Goal: Task Accomplishment & Management: Manage account settings

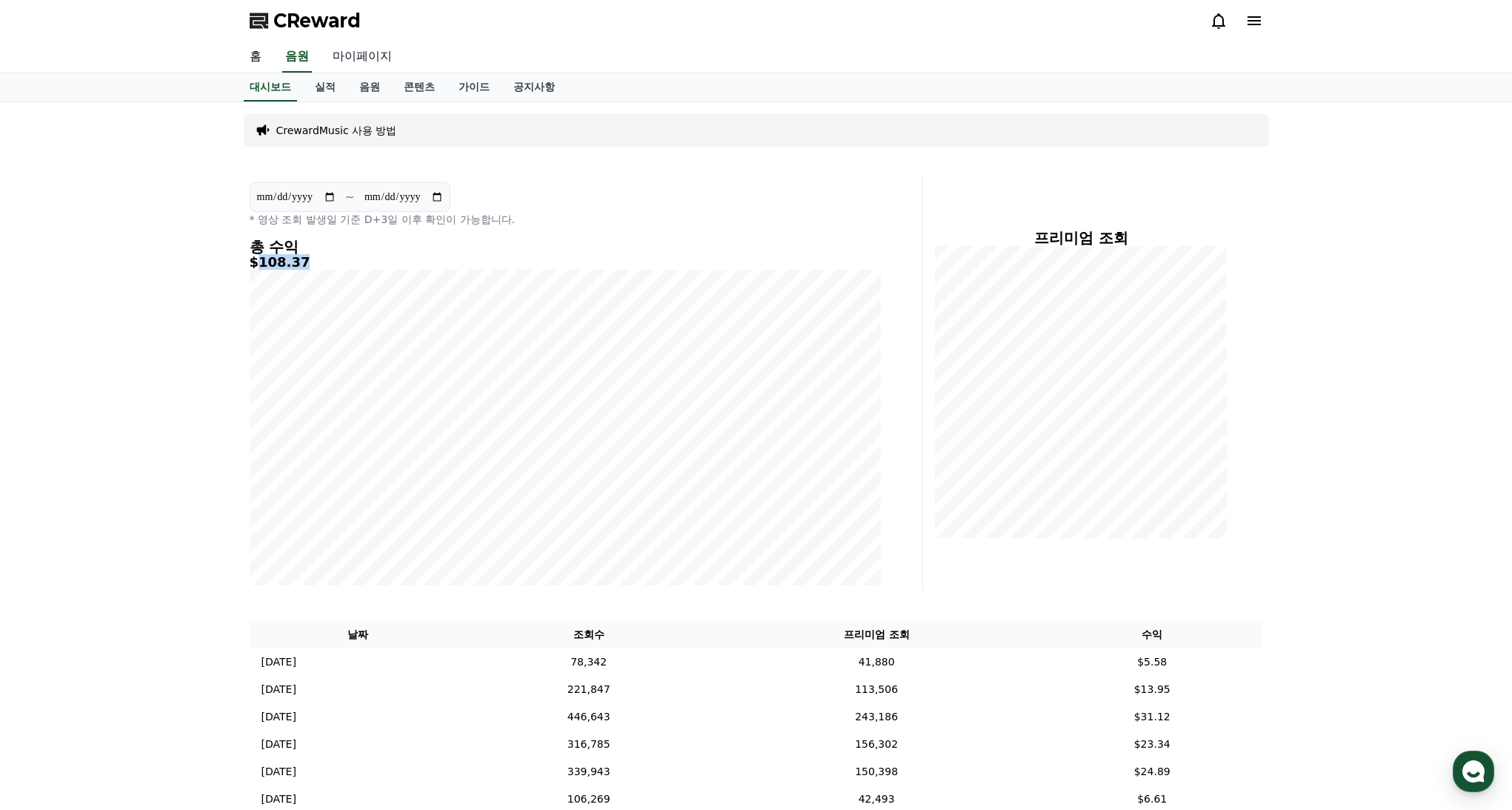
click at [343, 63] on link "마이페이지" at bounding box center [362, 57] width 83 height 31
select select "**********"
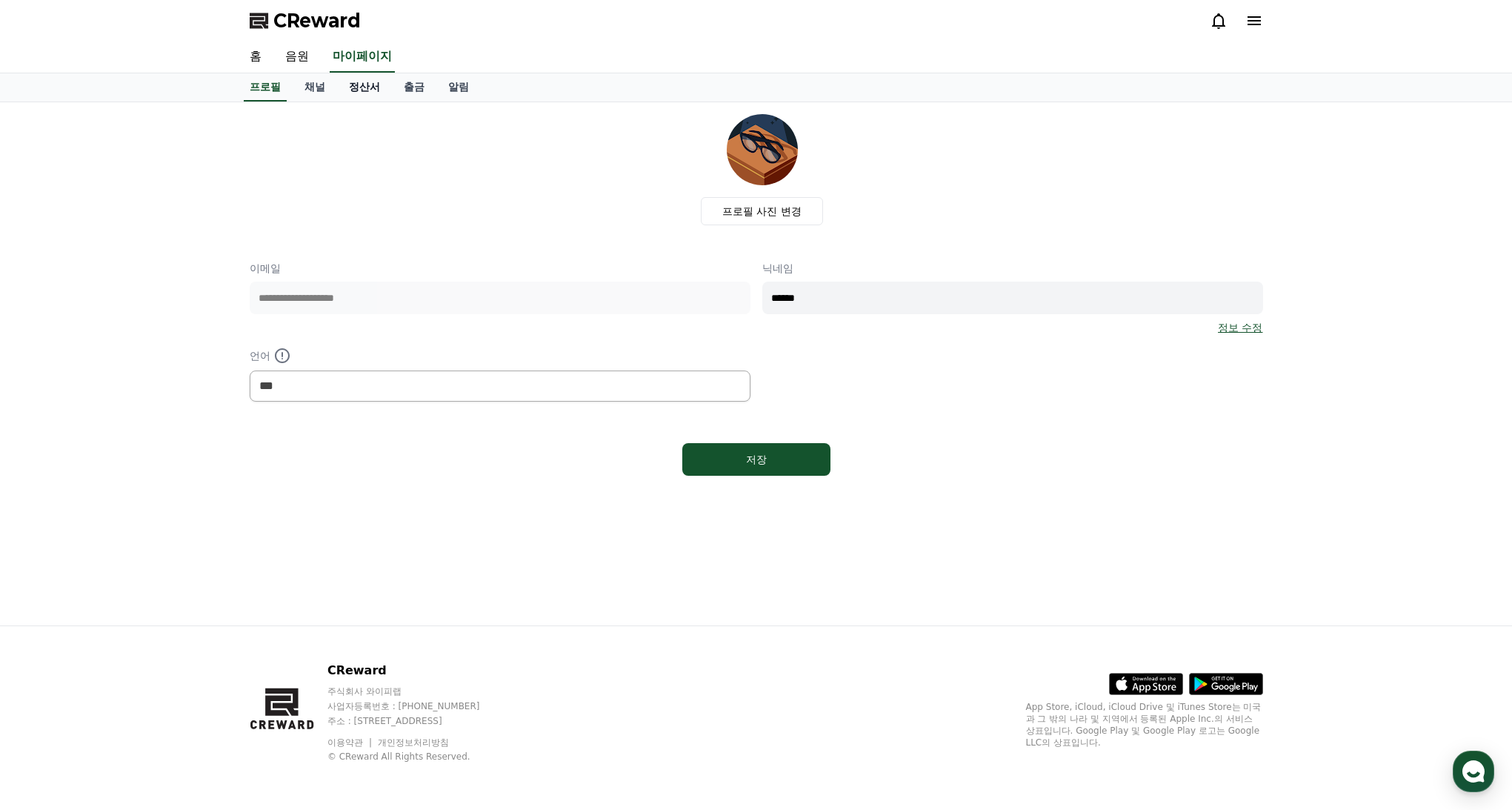
drag, startPoint x: 352, startPoint y: 95, endPoint x: 373, endPoint y: 93, distance: 21.1
click at [352, 95] on link "정산서" at bounding box center [364, 87] width 54 height 28
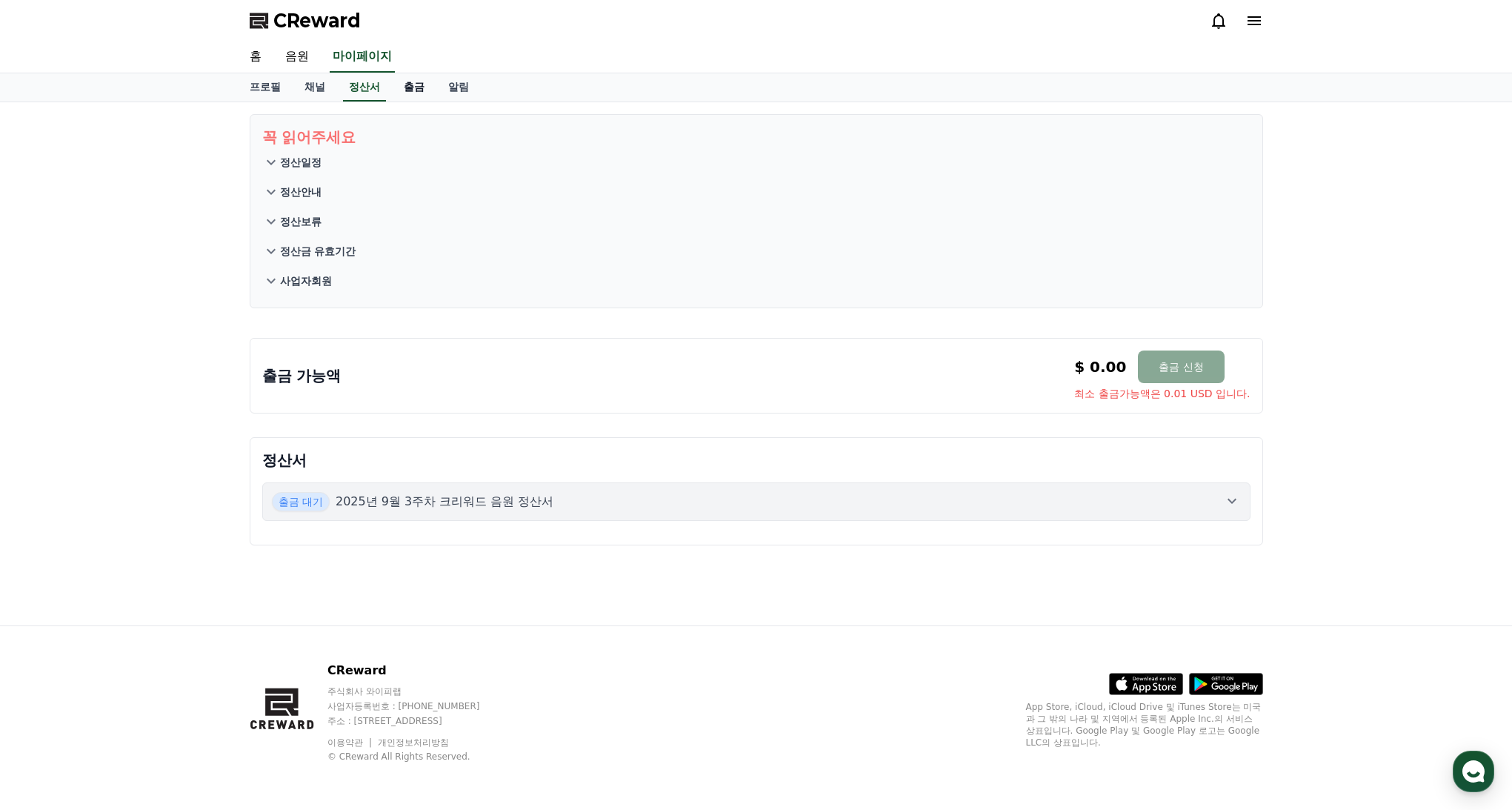
click at [408, 90] on link "출금" at bounding box center [413, 87] width 44 height 28
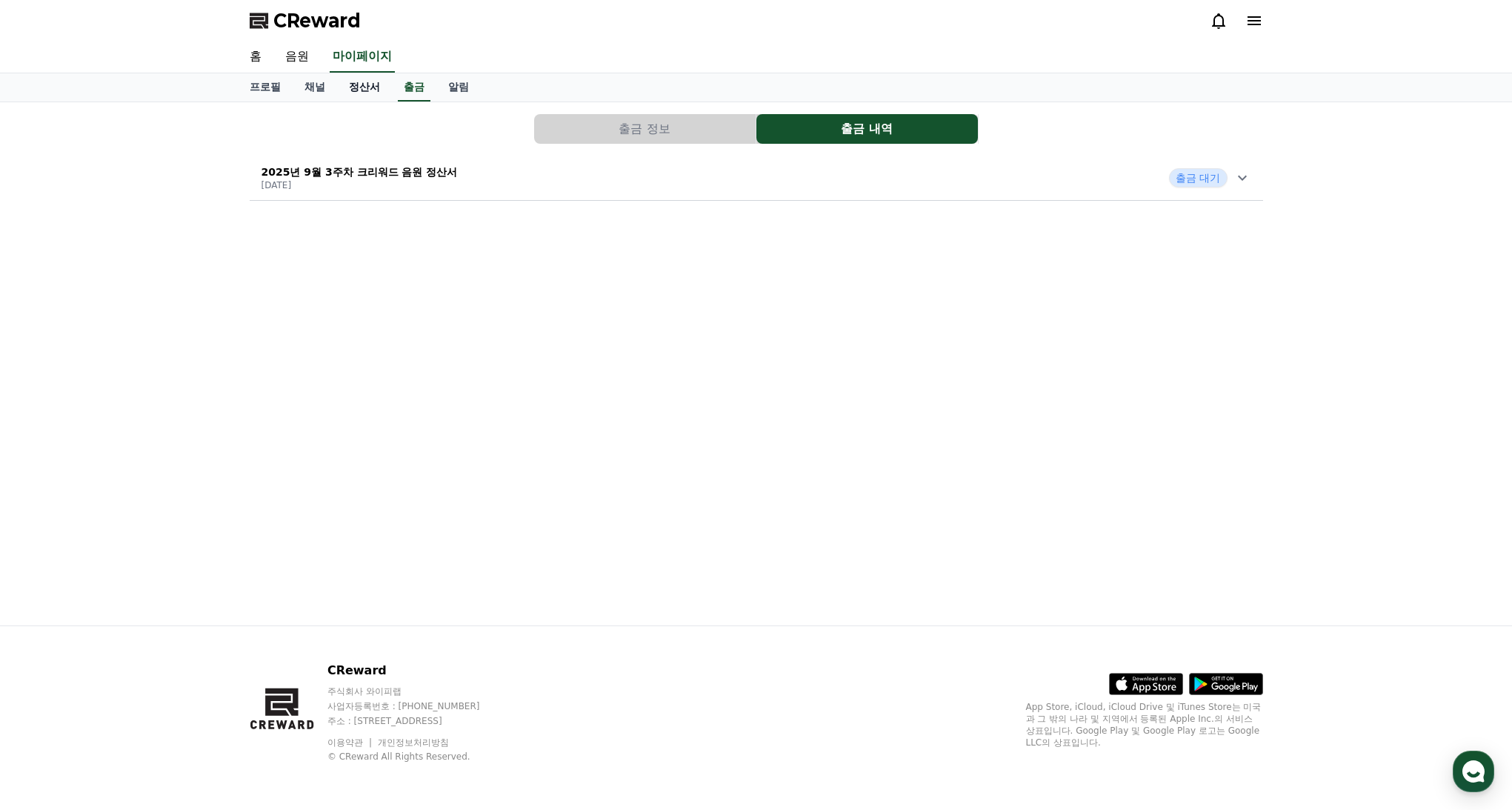
click at [355, 88] on link "정산서" at bounding box center [364, 87] width 54 height 28
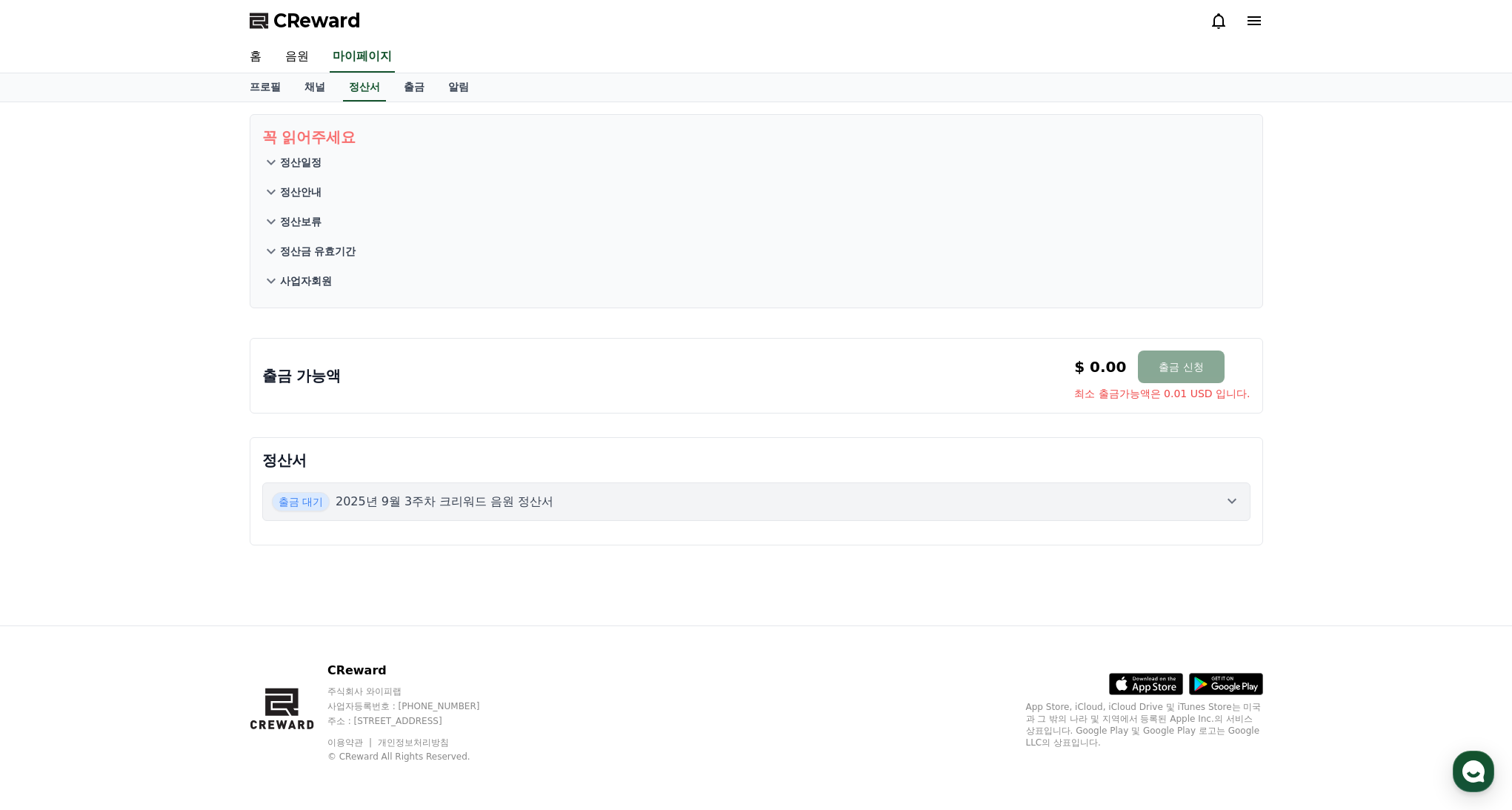
click at [581, 494] on div "출금 대기 2025년 9월 3주차 크리워드 음원 정산서" at bounding box center [756, 501] width 968 height 19
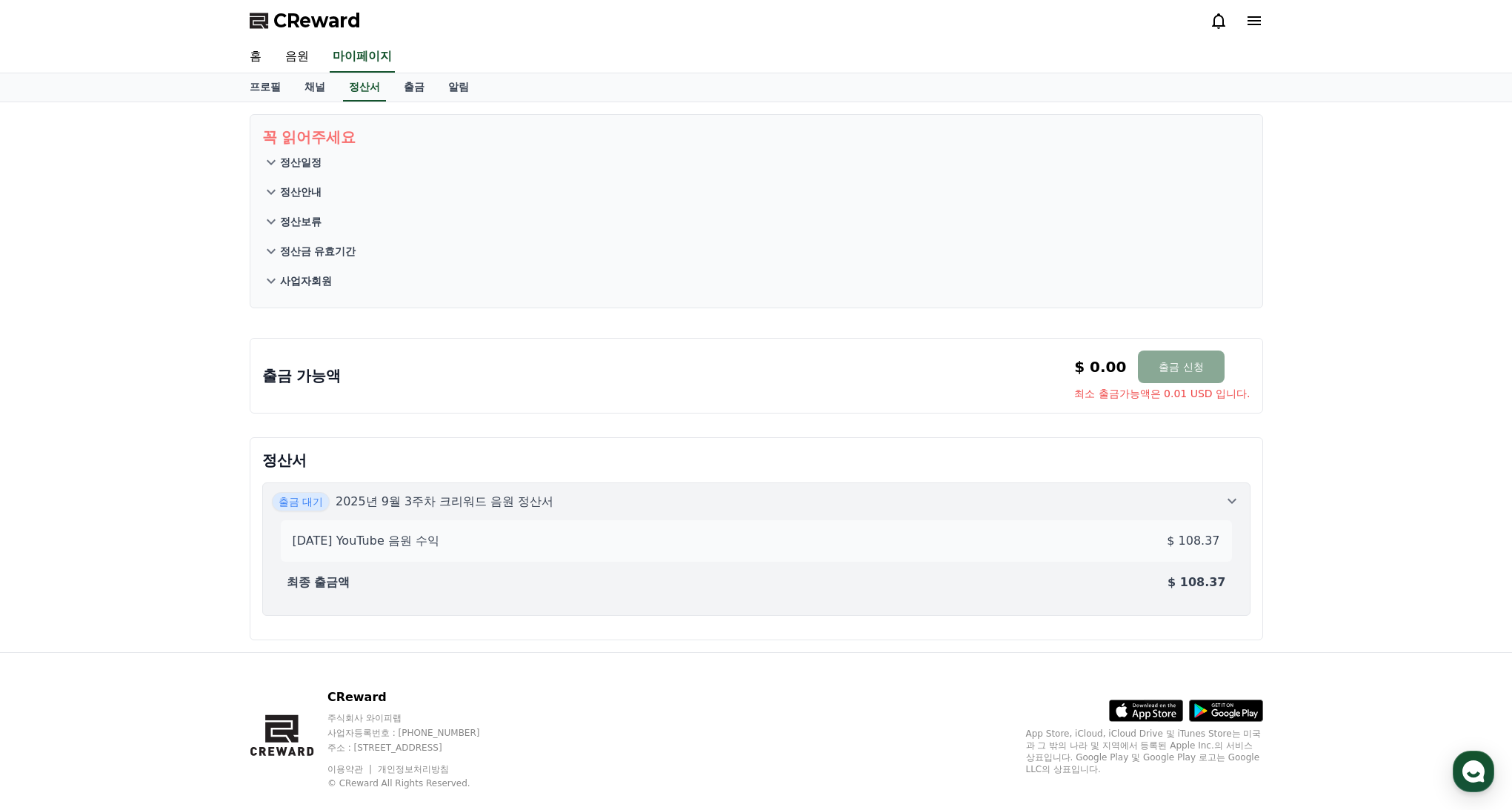
click at [580, 494] on div "출금 대기 2025년 9월 3주차 크리워드 음원 정산서" at bounding box center [756, 501] width 968 height 19
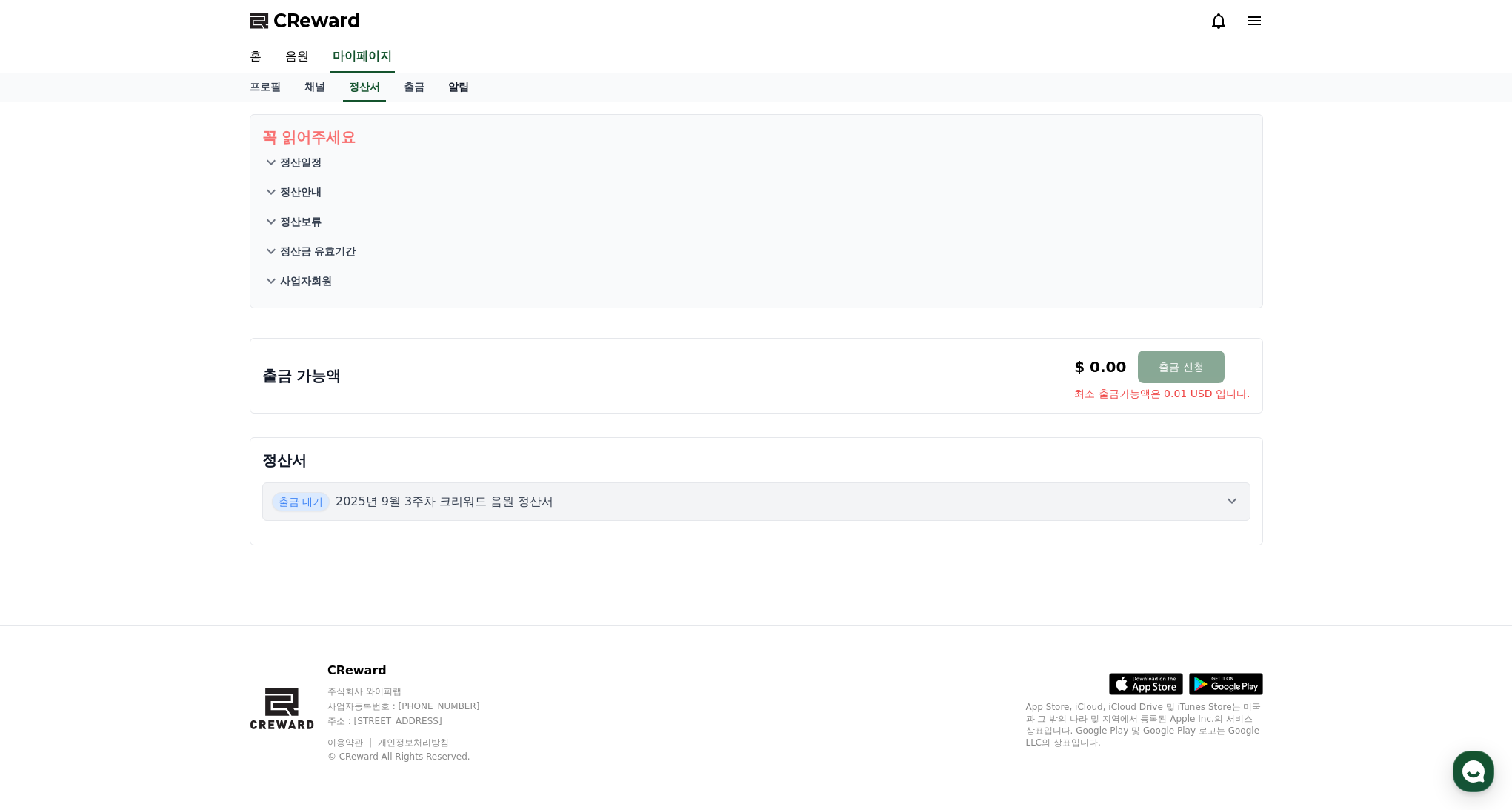
click at [437, 79] on link "알림" at bounding box center [458, 87] width 44 height 28
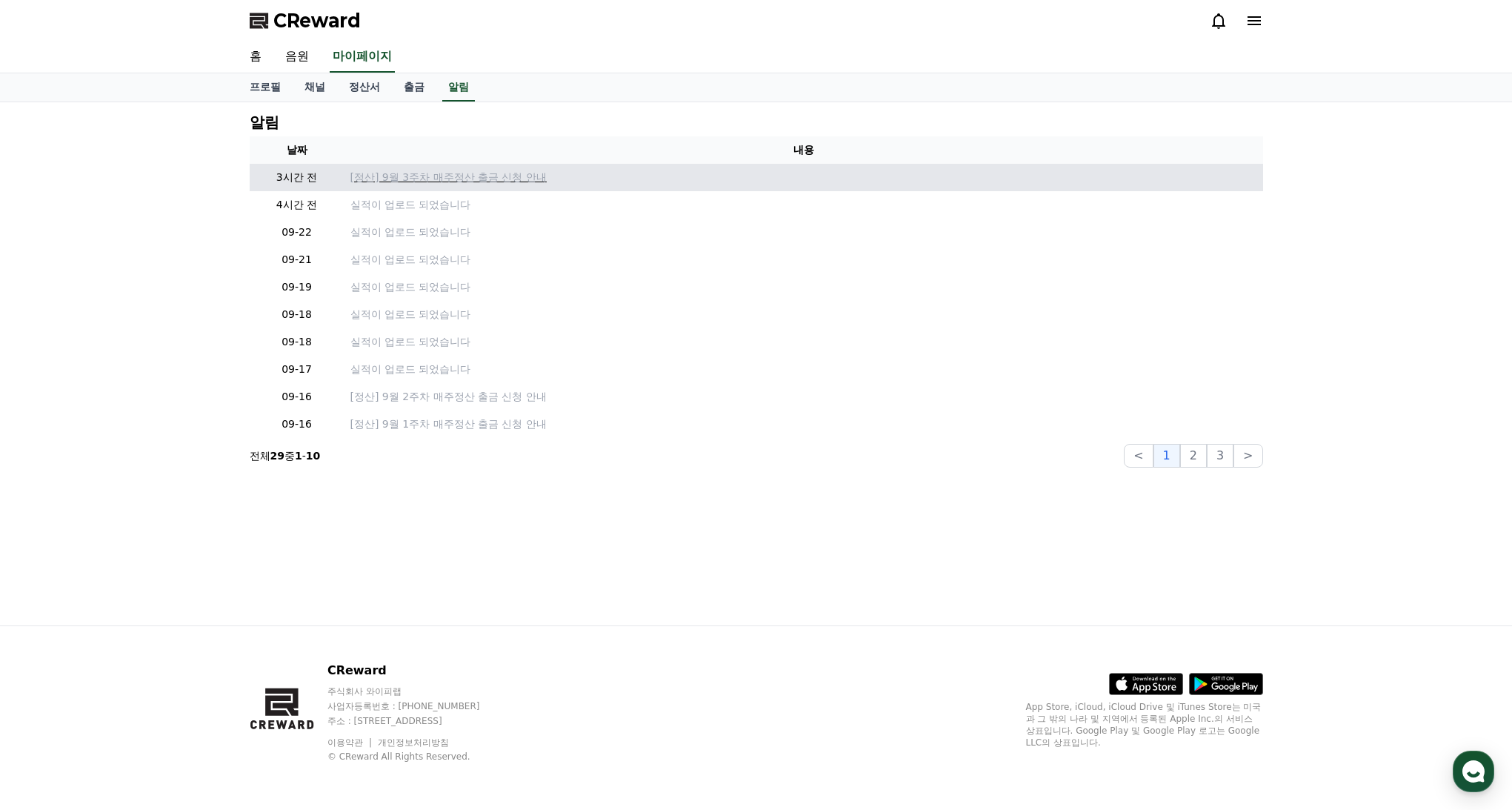
click at [408, 177] on p "[정산] 9월 3주차 매주정산 출금 신청 안내" at bounding box center [804, 177] width 907 height 15
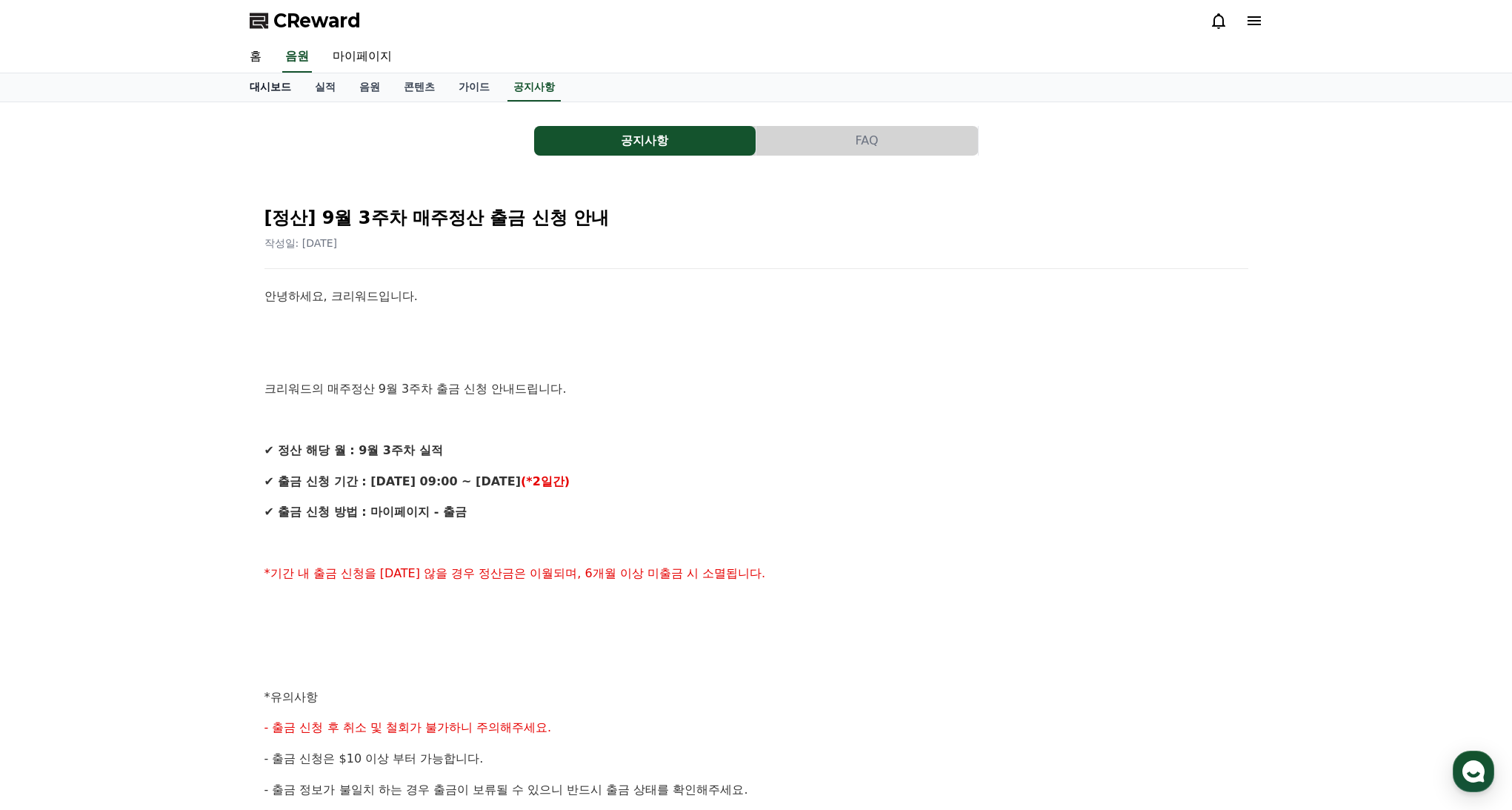
click at [279, 91] on link "대시보드" at bounding box center [270, 87] width 65 height 28
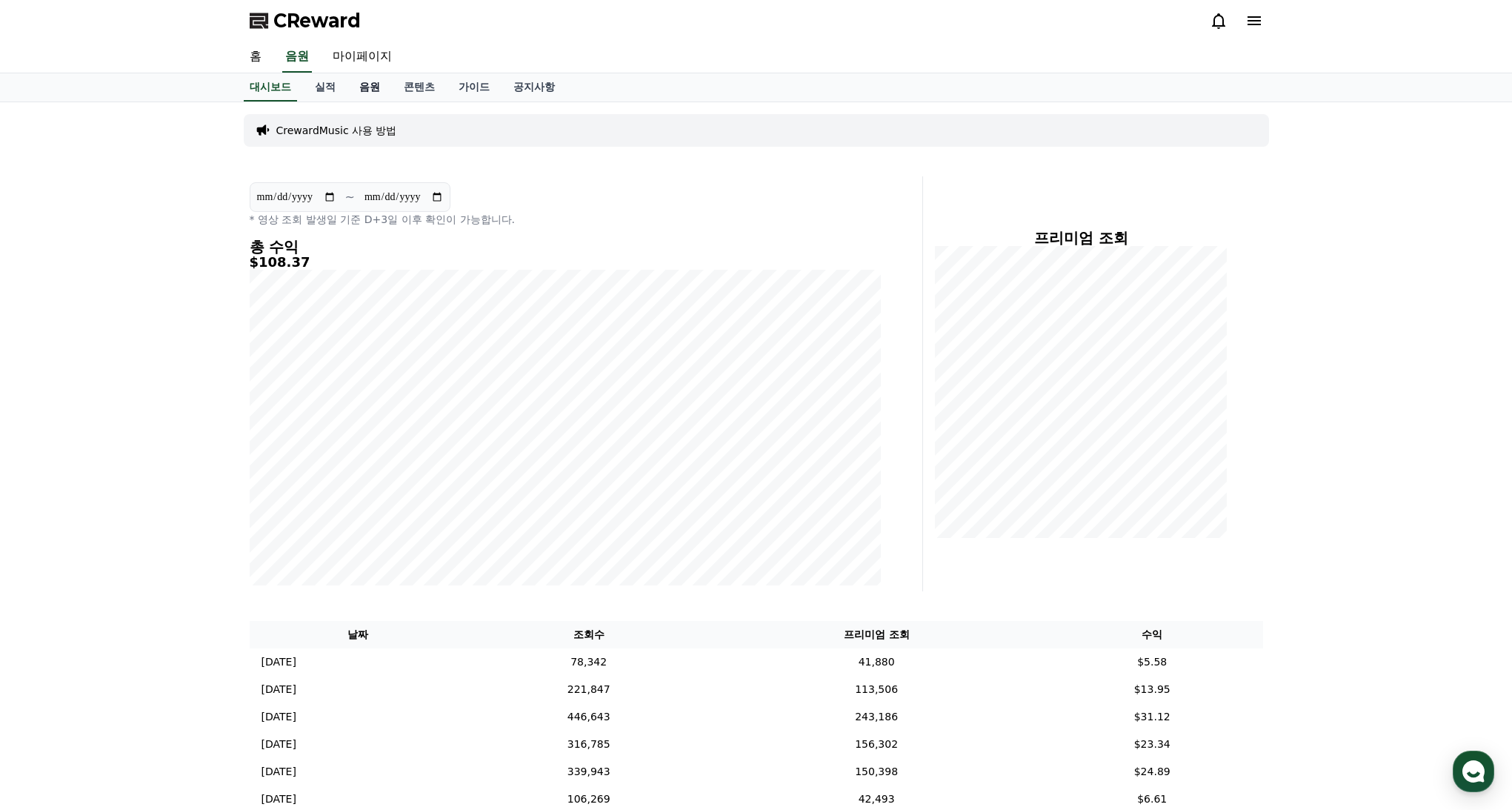
click at [371, 92] on link "음원" at bounding box center [369, 87] width 44 height 28
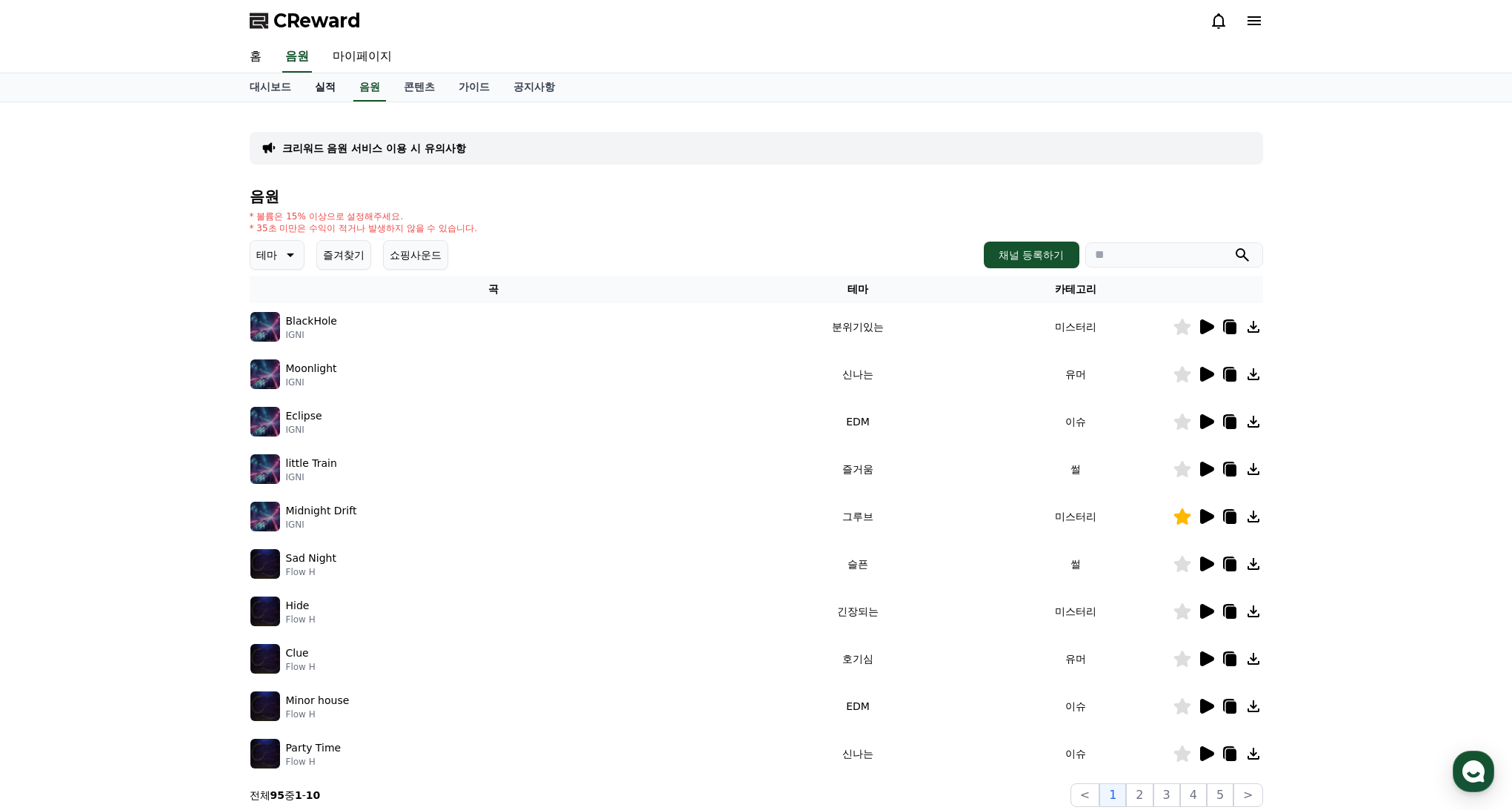
click at [325, 92] on link "실적" at bounding box center [324, 87] width 44 height 28
